Goal: Task Accomplishment & Management: Use online tool/utility

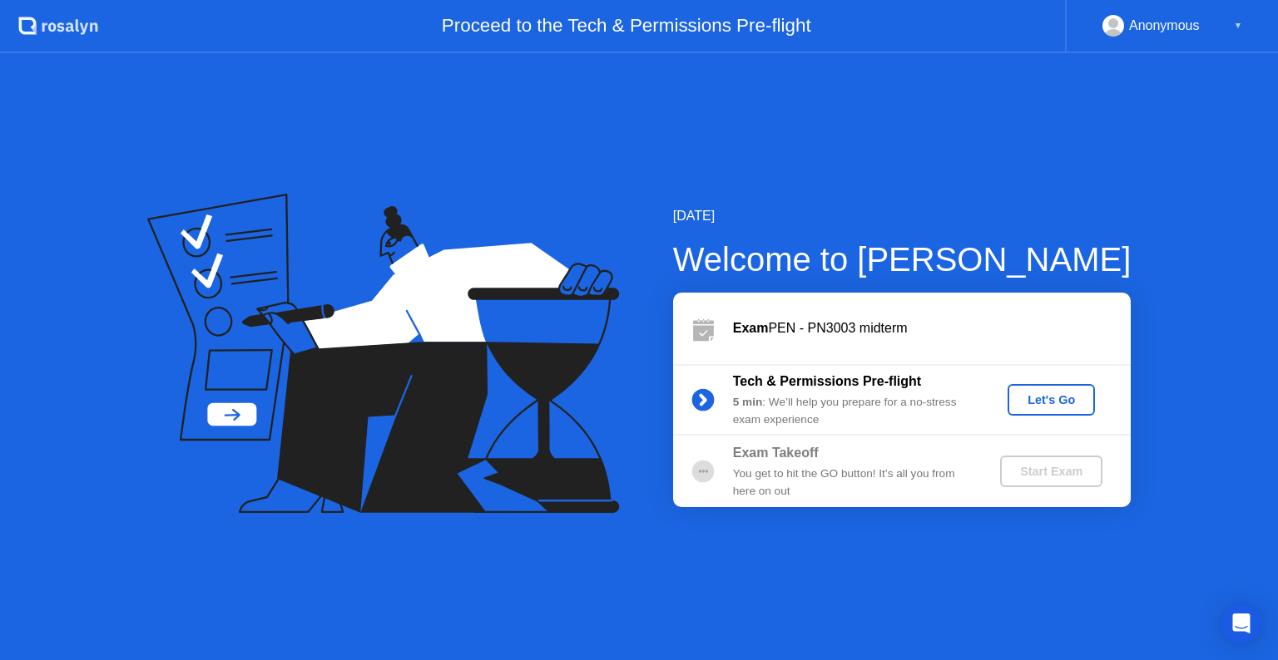
click at [1033, 399] on div "Let's Go" at bounding box center [1051, 399] width 74 height 13
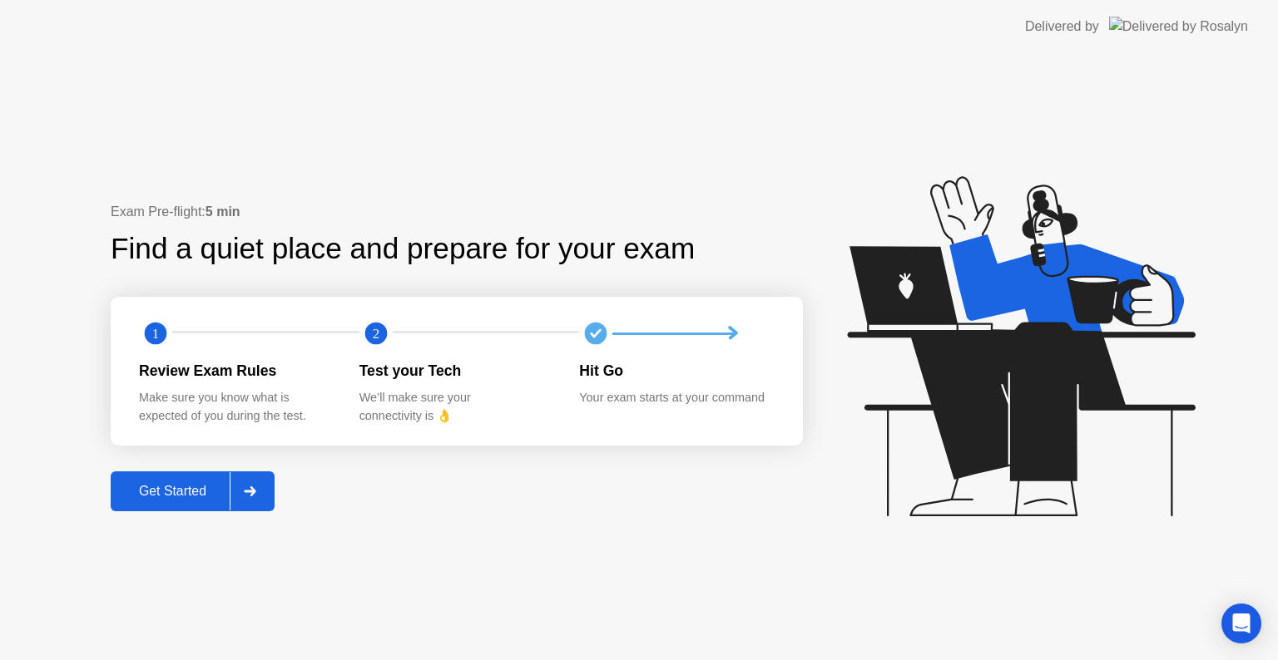
click at [183, 499] on div "Get Started" at bounding box center [173, 491] width 114 height 15
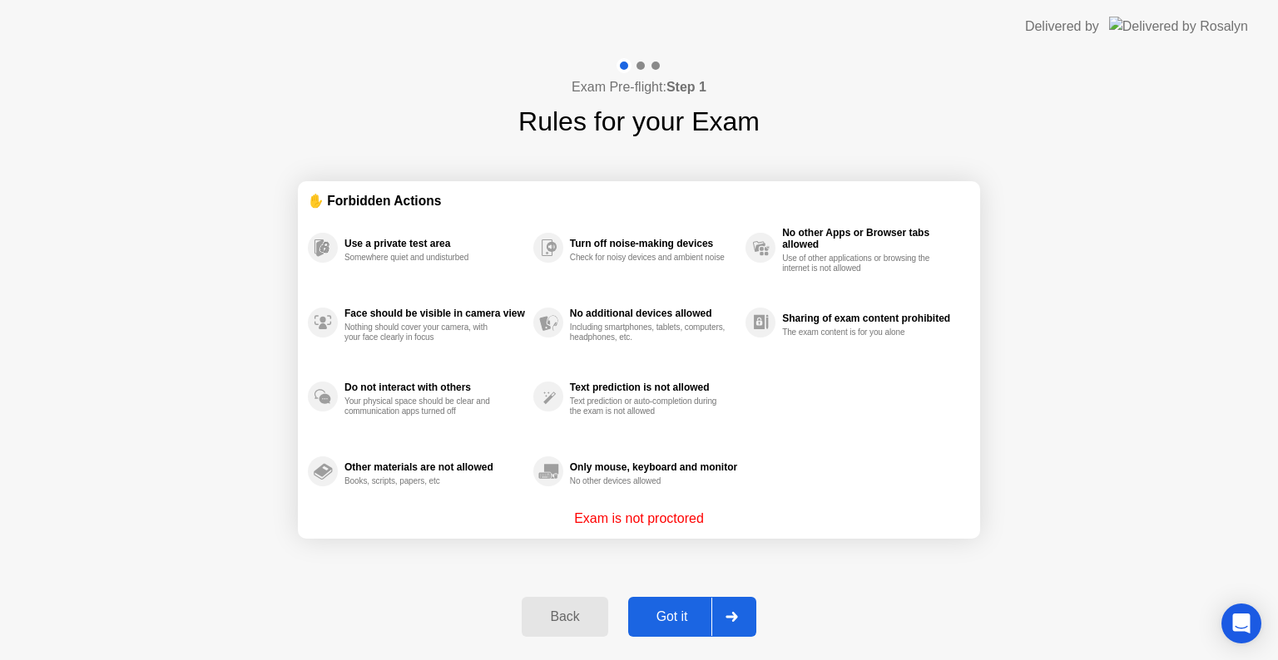
click at [665, 619] on div "Got it" at bounding box center [672, 617] width 78 height 15
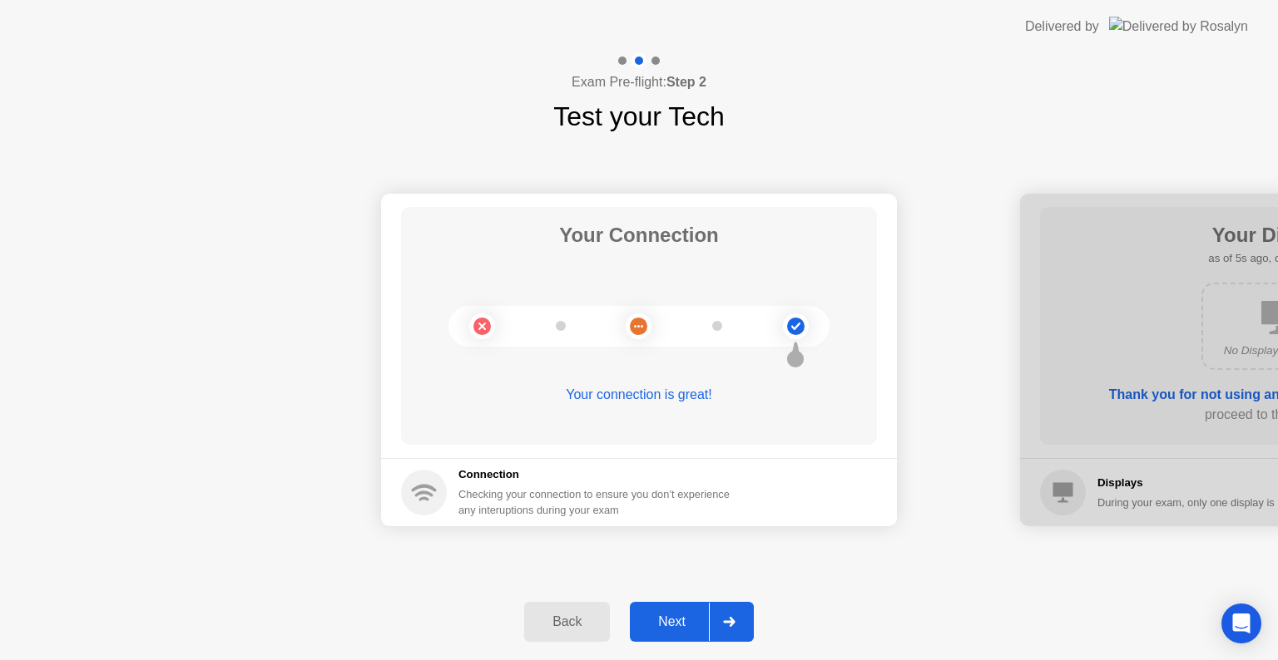
click at [665, 619] on div "Next" at bounding box center [672, 622] width 74 height 15
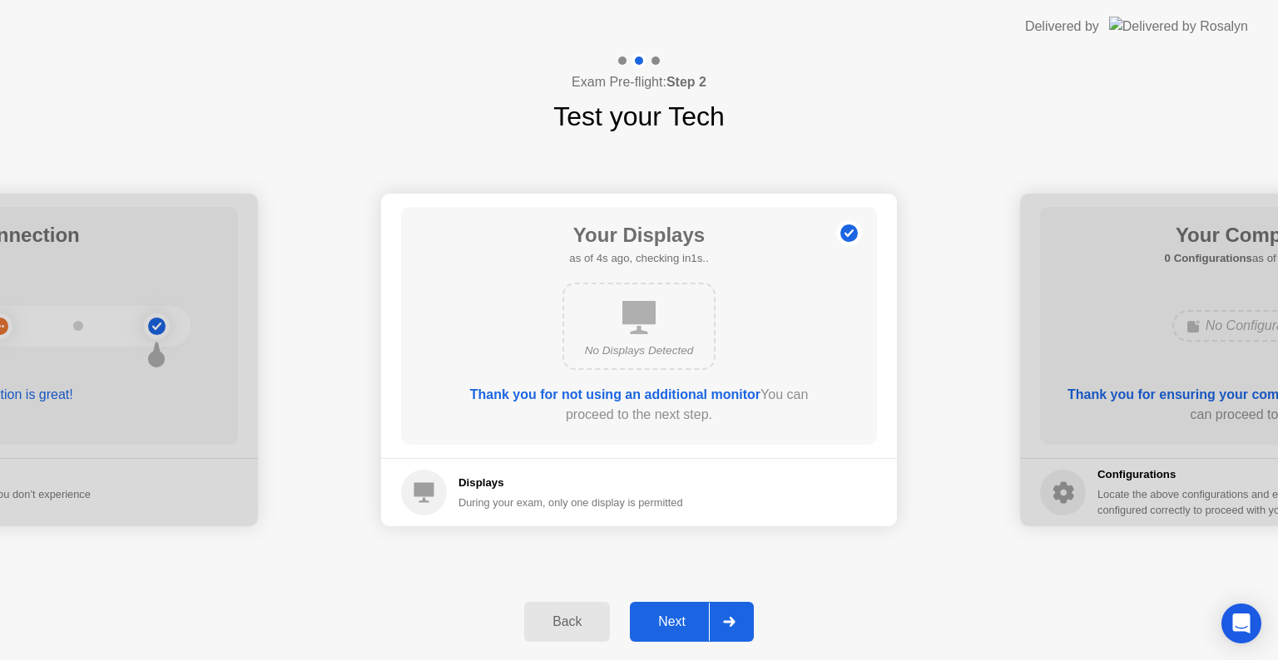
click at [670, 619] on div "Next" at bounding box center [672, 622] width 74 height 15
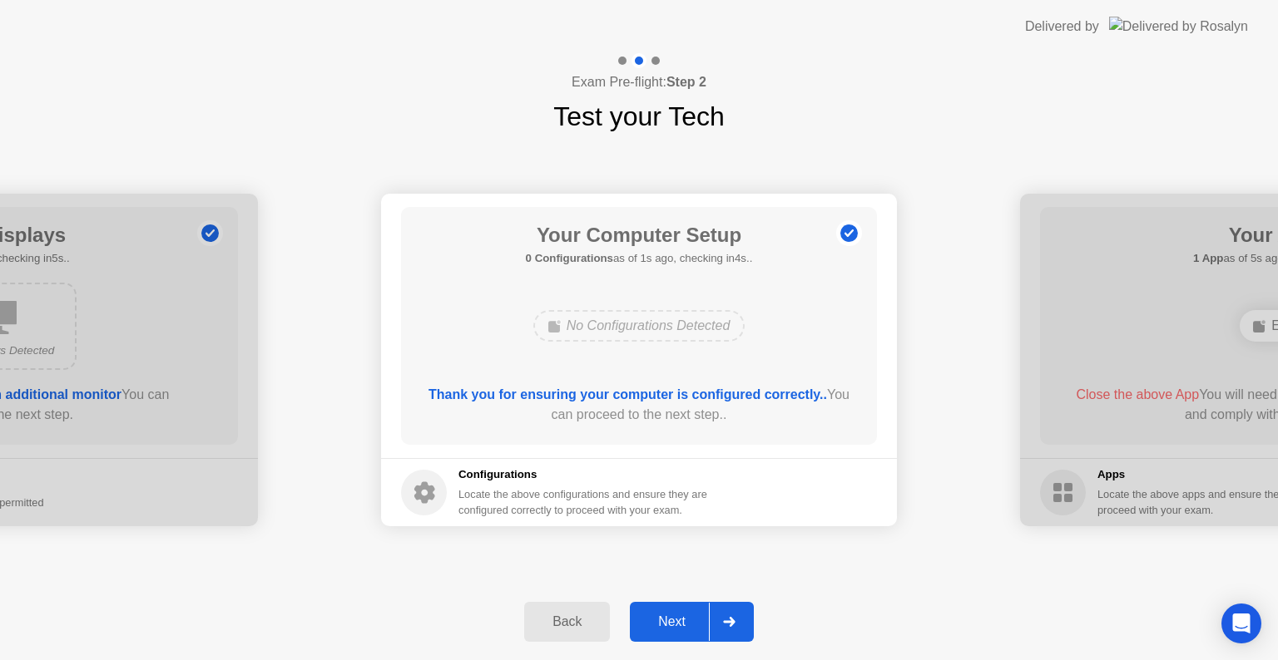
click at [670, 619] on div "Next" at bounding box center [672, 622] width 74 height 15
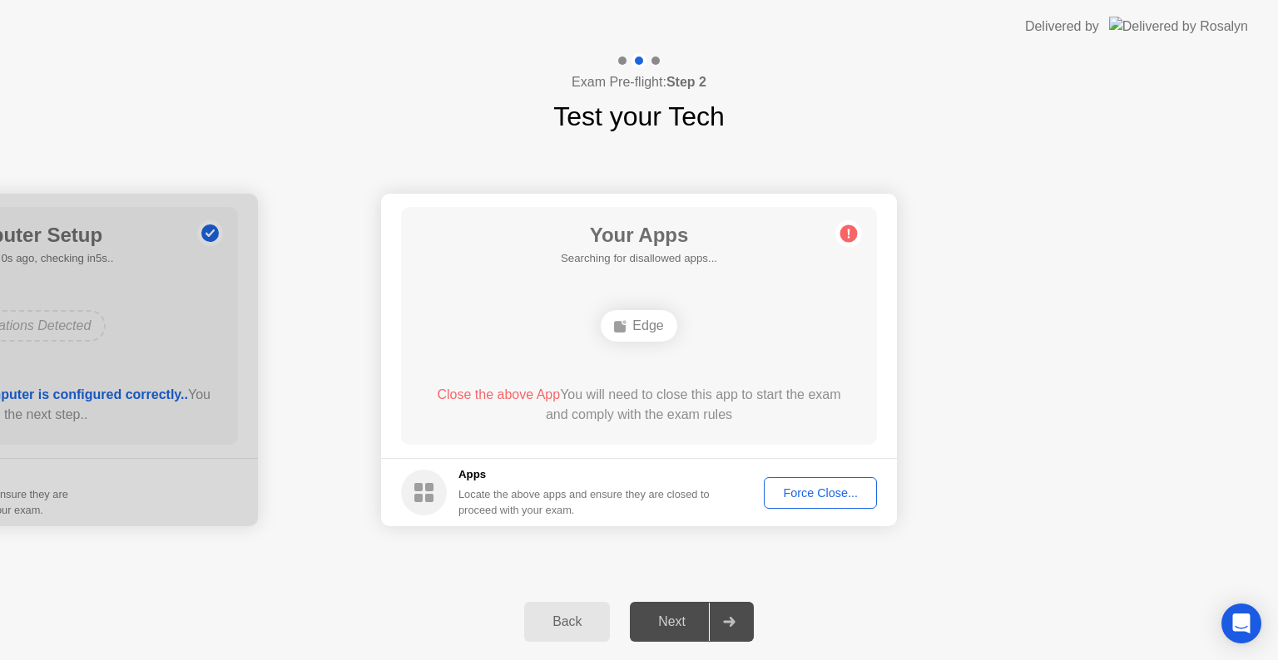
click at [670, 619] on div "Next" at bounding box center [672, 622] width 74 height 15
click at [815, 487] on div "Force Close..." at bounding box center [819, 493] width 101 height 13
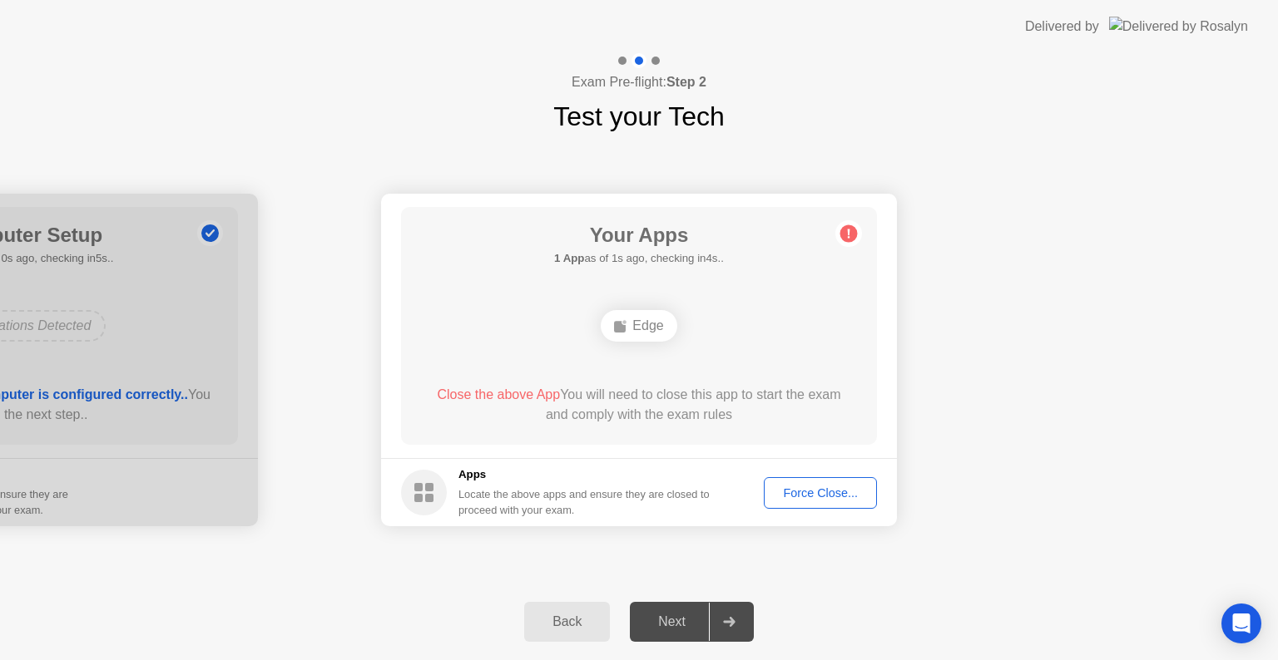
click at [789, 487] on div "Force Close..." at bounding box center [819, 493] width 101 height 13
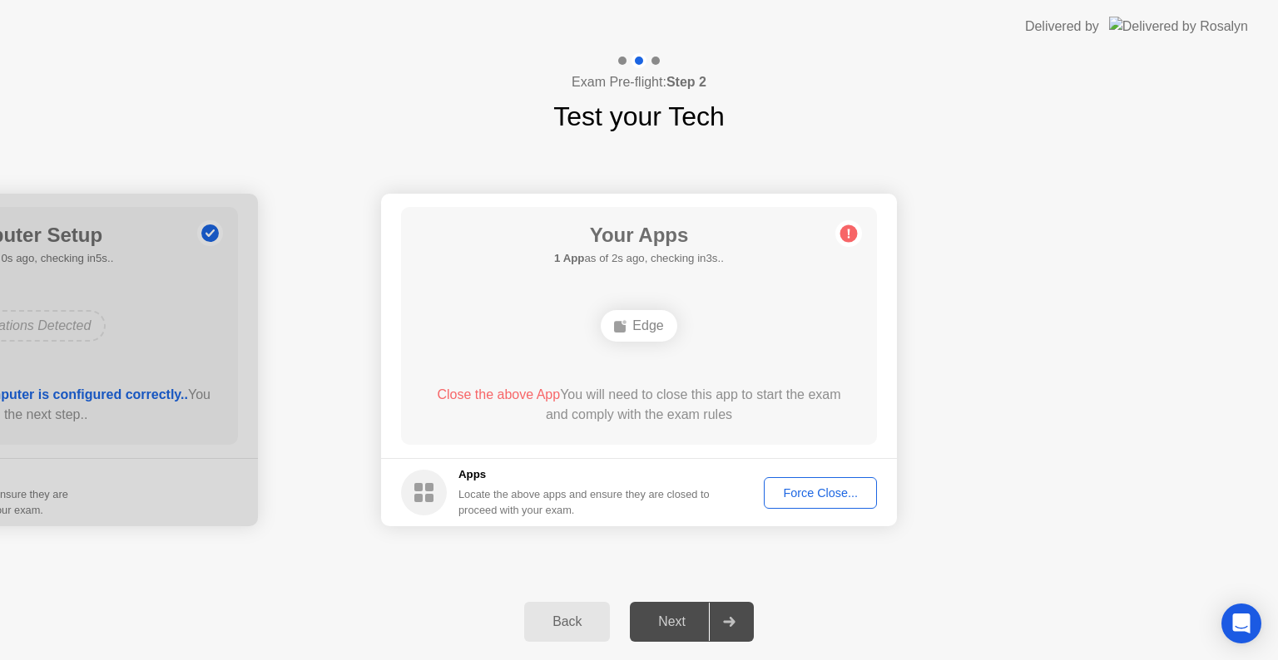
click at [834, 498] on div "Force Close..." at bounding box center [819, 493] width 101 height 13
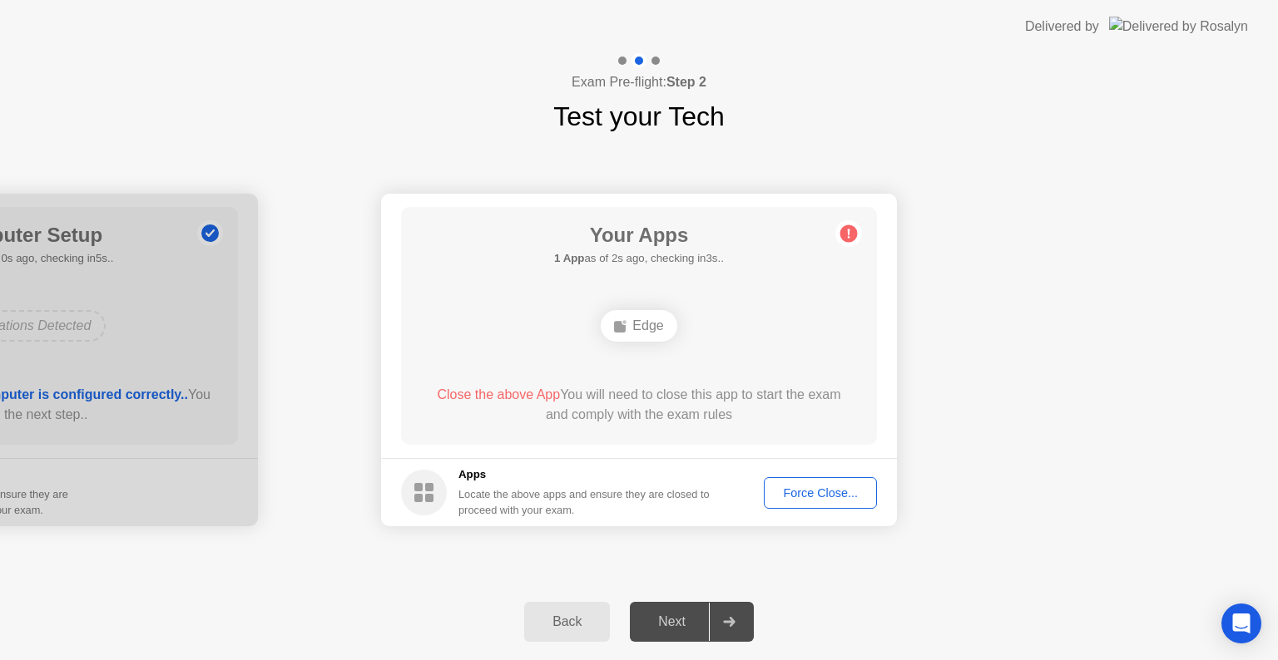
click at [675, 621] on div "Next" at bounding box center [672, 622] width 74 height 15
click at [816, 492] on div "Force Close..." at bounding box center [819, 493] width 101 height 13
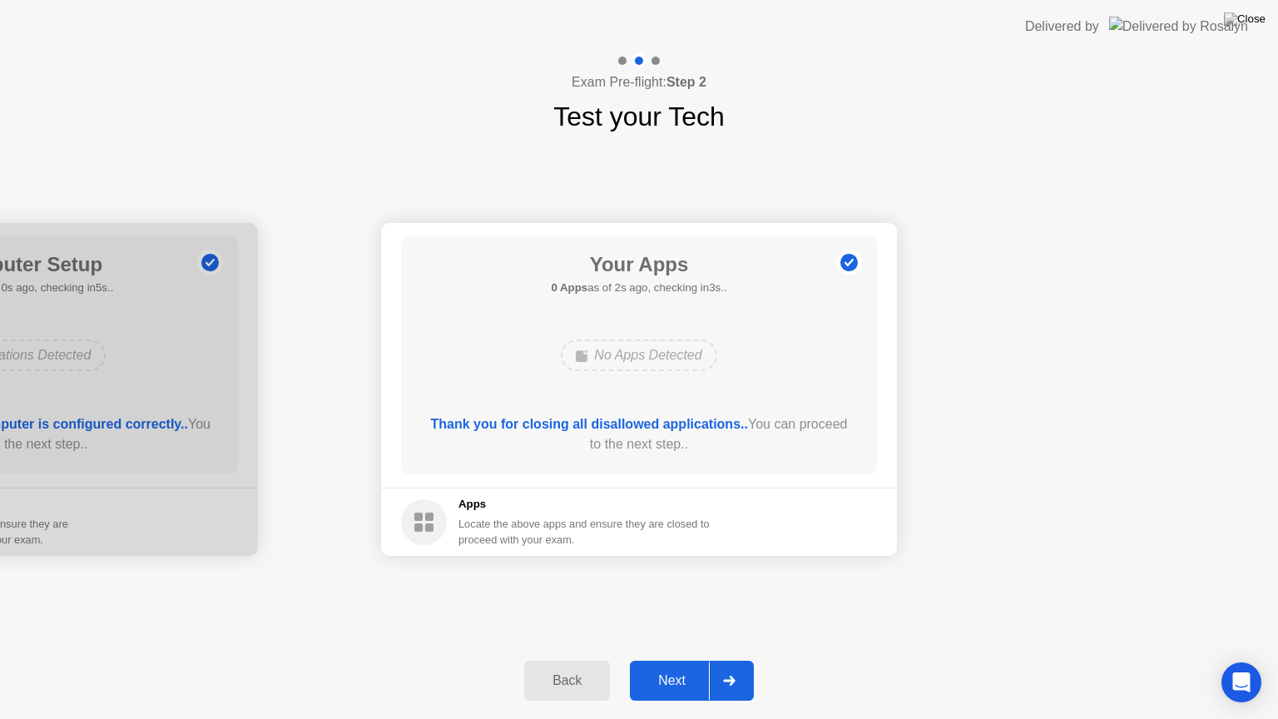
click at [687, 660] on button "Next" at bounding box center [692, 680] width 124 height 40
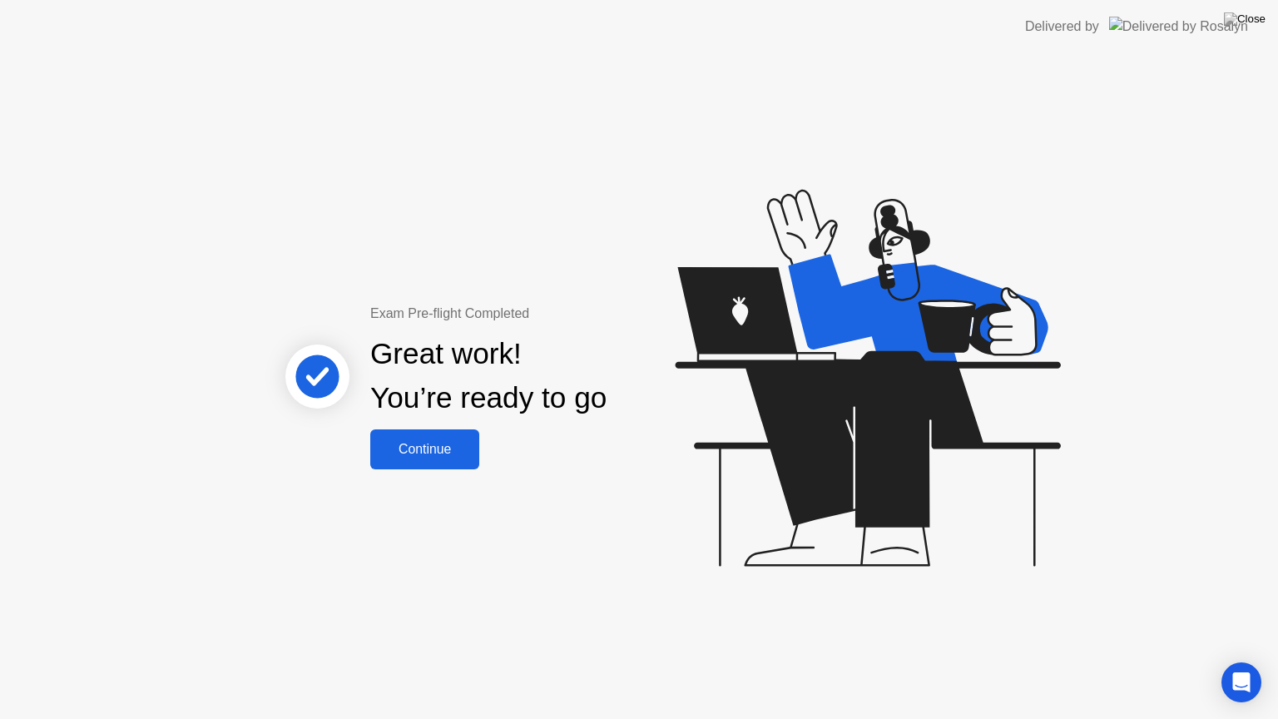
click at [453, 437] on button "Continue" at bounding box center [424, 449] width 109 height 40
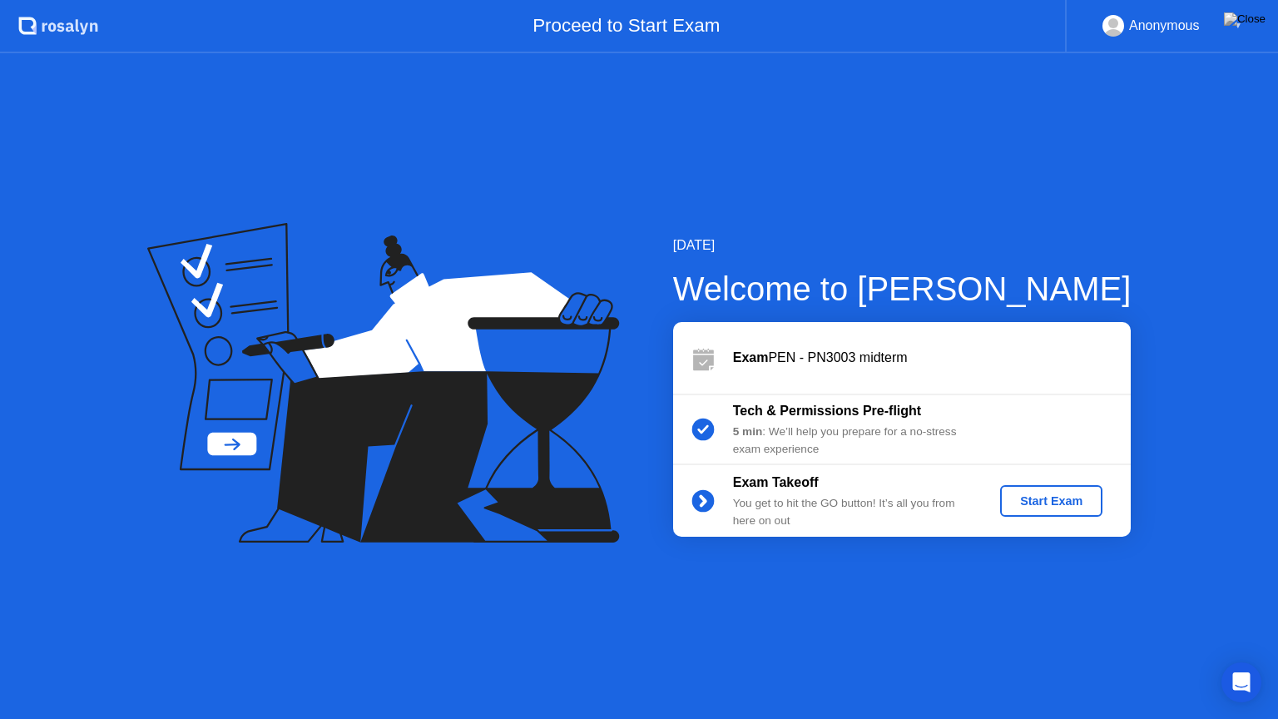
click at [1049, 494] on div "Start Exam" at bounding box center [1051, 500] width 89 height 13
